Goal: Task Accomplishment & Management: Manage account settings

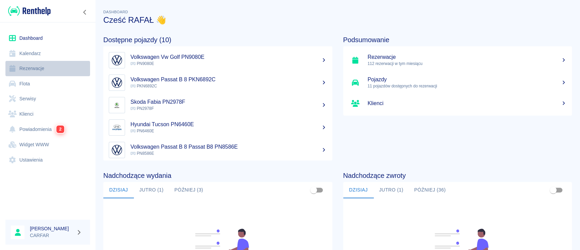
click at [33, 69] on link "Rezerwacje" at bounding box center [47, 68] width 85 height 15
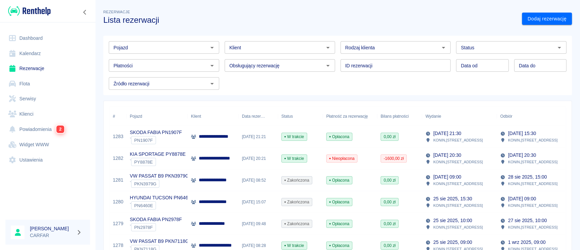
click at [253, 48] on input "Klient" at bounding box center [274, 47] width 95 height 8
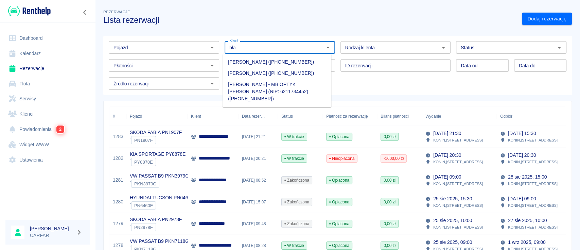
click at [260, 63] on li "[PERSON_NAME] ([PHONE_NUMBER])" at bounding box center [277, 61] width 109 height 11
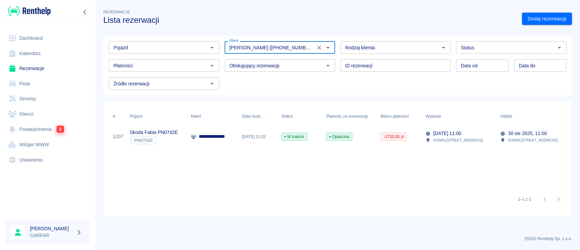
type input "[PERSON_NAME] ([PHONE_NUMBER])"
click at [210, 133] on p "**********" at bounding box center [221, 136] width 44 height 7
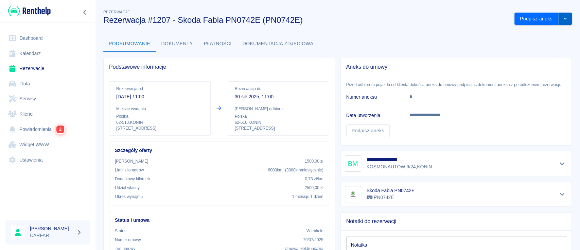
click at [559, 21] on button "drop-down" at bounding box center [566, 19] width 14 height 13
click at [543, 33] on li "Przedłuż rezerwację" at bounding box center [536, 33] width 53 height 11
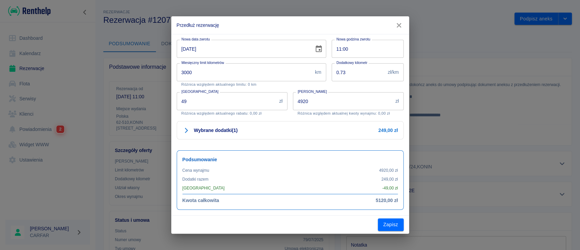
click at [187, 48] on input "[DATE]" at bounding box center [243, 49] width 133 height 18
click at [184, 49] on input "[DATE]" at bounding box center [243, 49] width 133 height 18
type input "[DATE]"
click at [397, 26] on icon "button" at bounding box center [399, 25] width 9 height 7
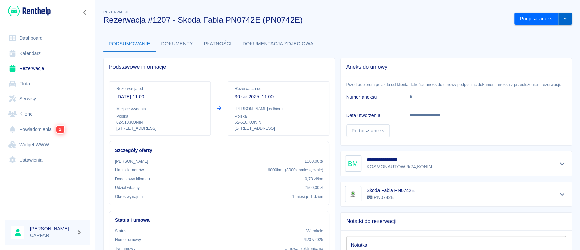
click at [563, 20] on icon "drop-down" at bounding box center [565, 18] width 5 height 4
click at [535, 36] on li "Przedłuż rezerwację" at bounding box center [536, 33] width 53 height 11
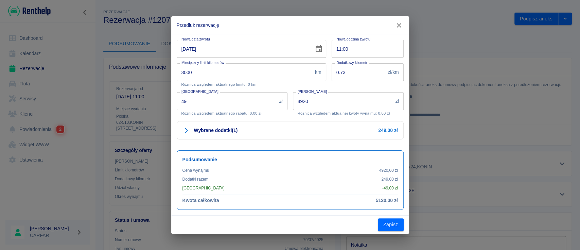
click at [184, 48] on input "[DATE]" at bounding box center [243, 49] width 133 height 18
type input "[DATE]"
drag, startPoint x: 209, startPoint y: 103, endPoint x: 168, endPoint y: 108, distance: 41.4
click at [168, 108] on div "Przedłuż rezerwację Nowa data zwrotu [DATE] Nowa data zwrotu Nowa godzina zwrot…" at bounding box center [290, 125] width 580 height 250
type input "1190"
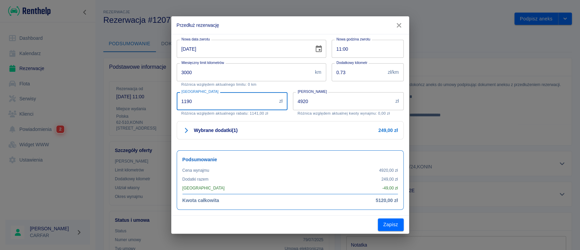
click at [318, 144] on div "Wybrane dodatki ( 1 ) 249,00 zł WYJAZD ZA GRANICĘ 249,00 zł 249,00 zł" at bounding box center [287, 130] width 233 height 29
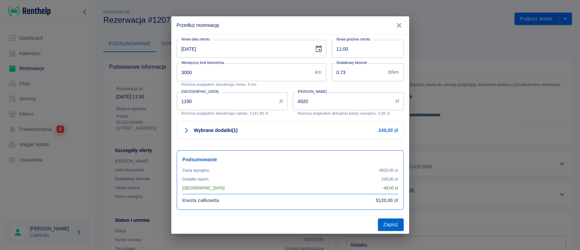
click at [395, 224] on button "Zapisz" at bounding box center [391, 224] width 26 height 13
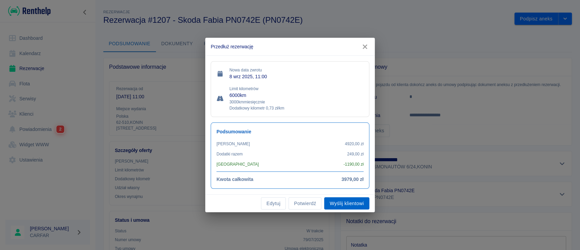
click at [351, 205] on button "Wyślij klientowi" at bounding box center [346, 203] width 45 height 13
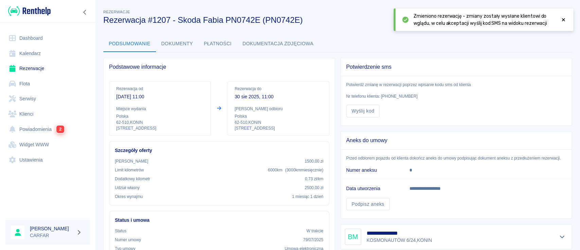
click at [563, 20] on icon at bounding box center [563, 19] width 3 height 3
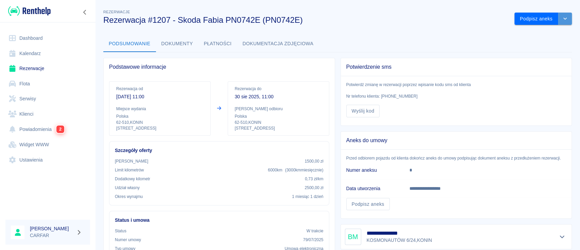
click at [563, 19] on icon "drop-down" at bounding box center [565, 18] width 5 height 4
click at [537, 22] on button "Podpisz aneks" at bounding box center [537, 19] width 44 height 13
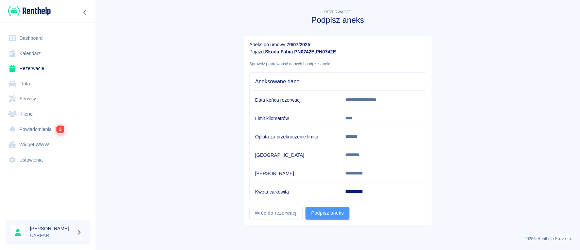
click at [321, 213] on button "Podpisz aneks" at bounding box center [328, 213] width 44 height 13
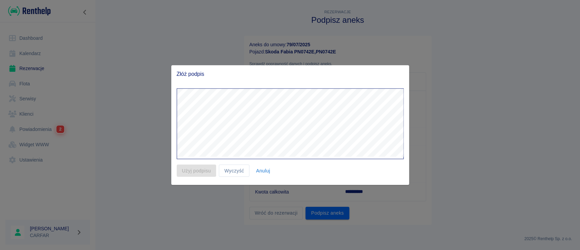
click at [268, 168] on button "Anuluj" at bounding box center [263, 170] width 22 height 13
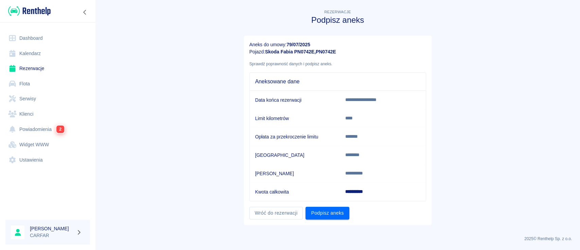
click at [453, 108] on main "**********" at bounding box center [337, 119] width 485 height 222
click at [399, 142] on td "*******" at bounding box center [383, 136] width 86 height 18
click at [258, 212] on link "Wróć do rezerwacji" at bounding box center [277, 213] width 54 height 13
